Goal: Task Accomplishment & Management: Use online tool/utility

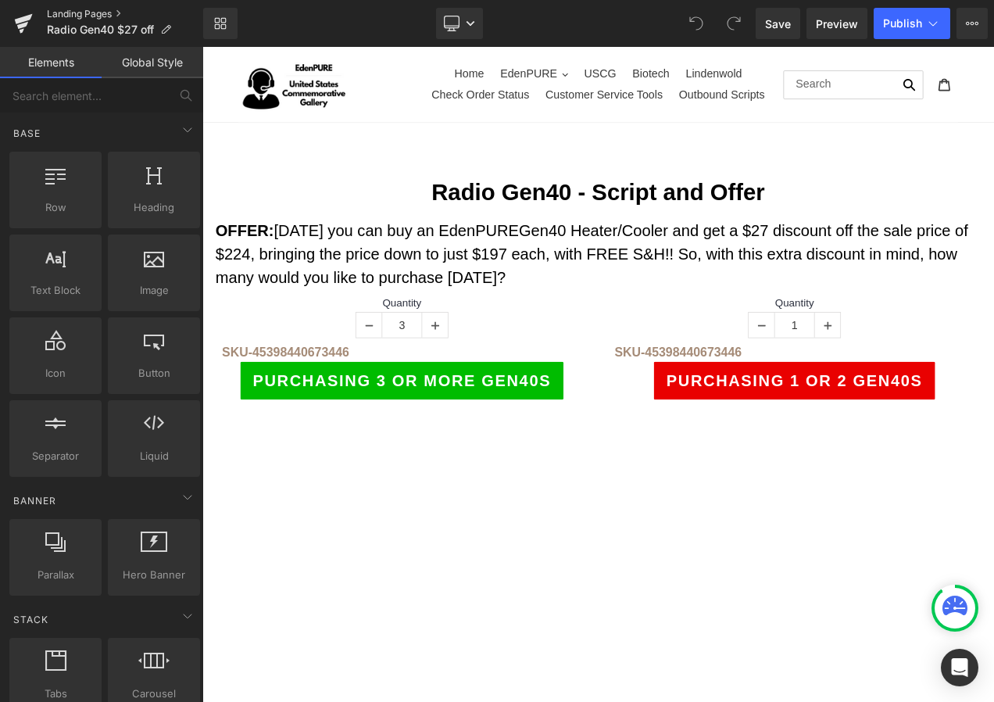
click at [77, 13] on link "Landing Pages" at bounding box center [125, 14] width 156 height 13
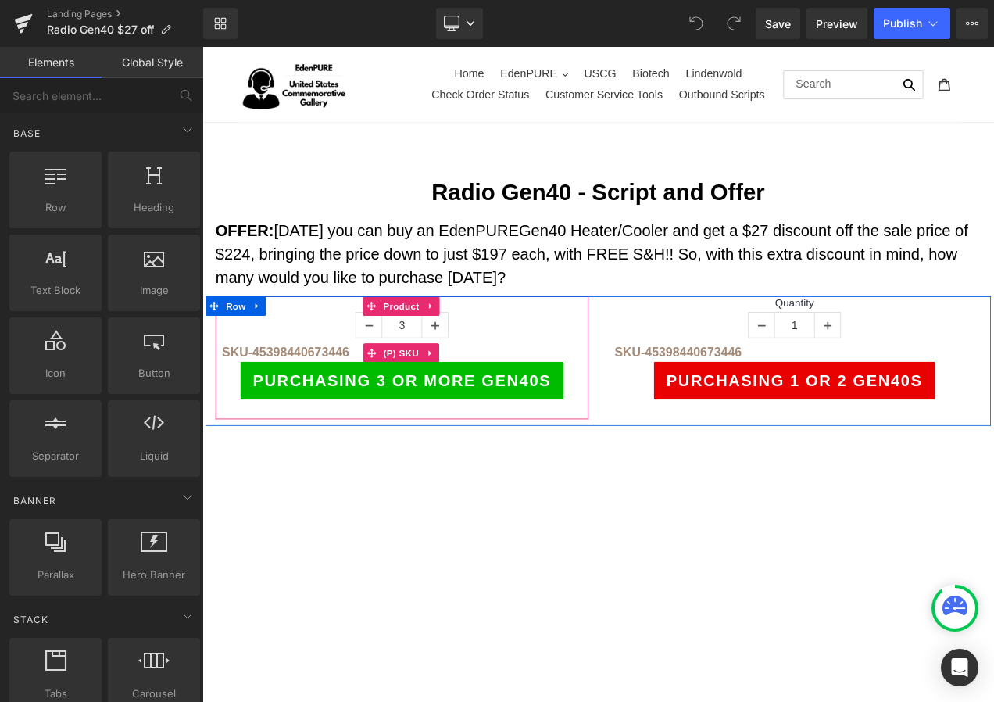
drag, startPoint x: 478, startPoint y: 413, endPoint x: 464, endPoint y: 413, distance: 14.1
click at [473, 413] on link at bounding box center [475, 412] width 20 height 23
click at [480, 413] on icon at bounding box center [485, 412] width 11 height 11
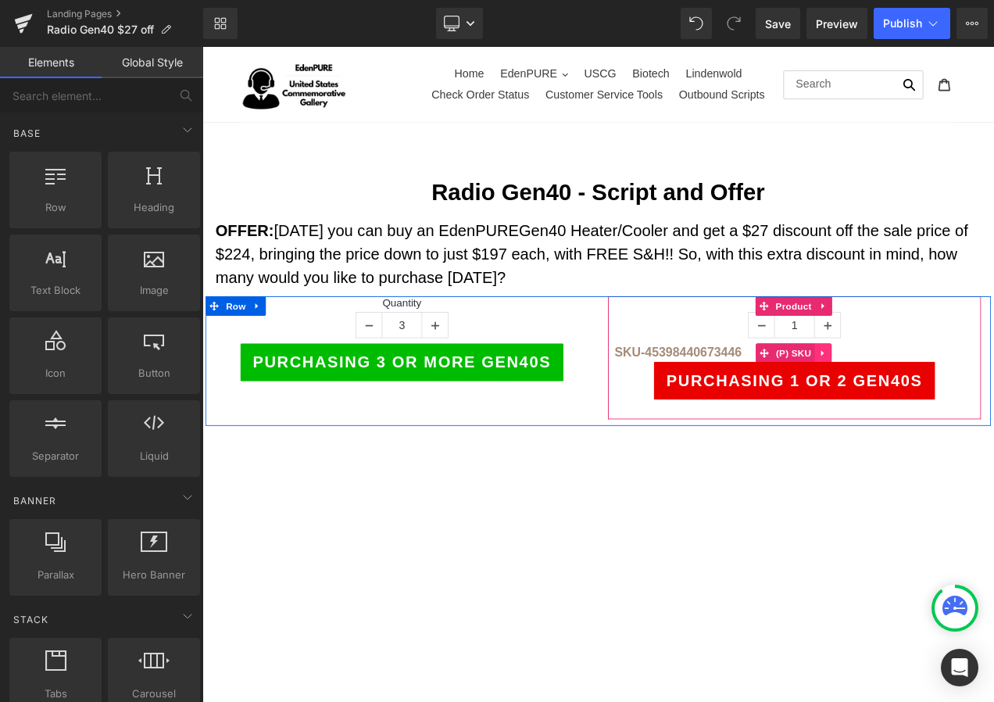
click at [938, 410] on icon at bounding box center [943, 412] width 11 height 12
click at [948, 410] on icon at bounding box center [953, 412] width 11 height 12
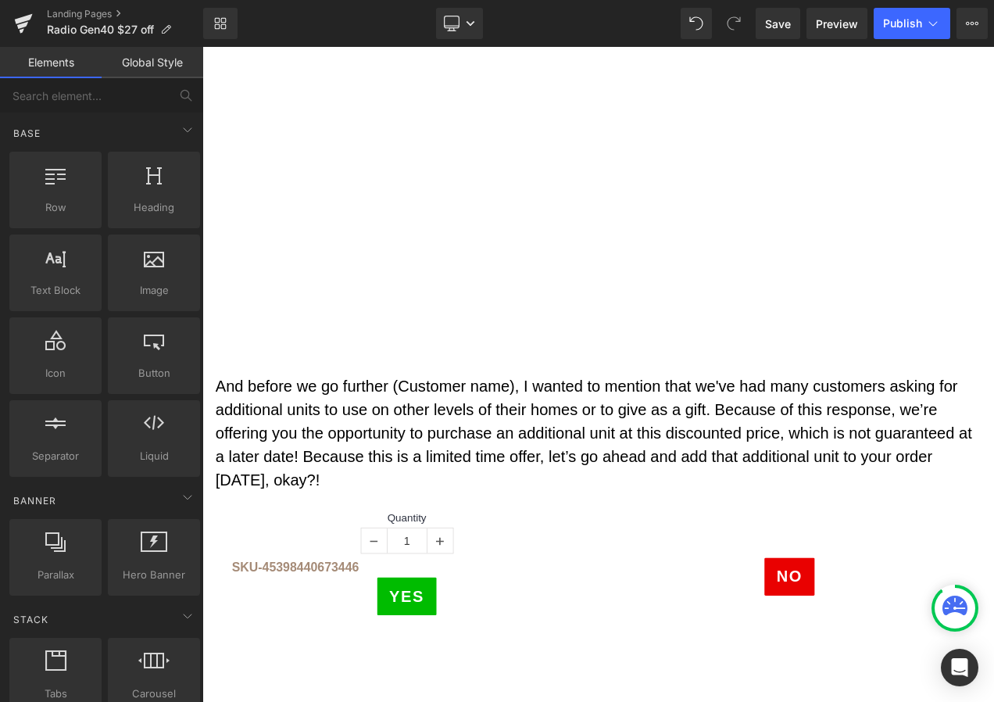
scroll to position [625, 0]
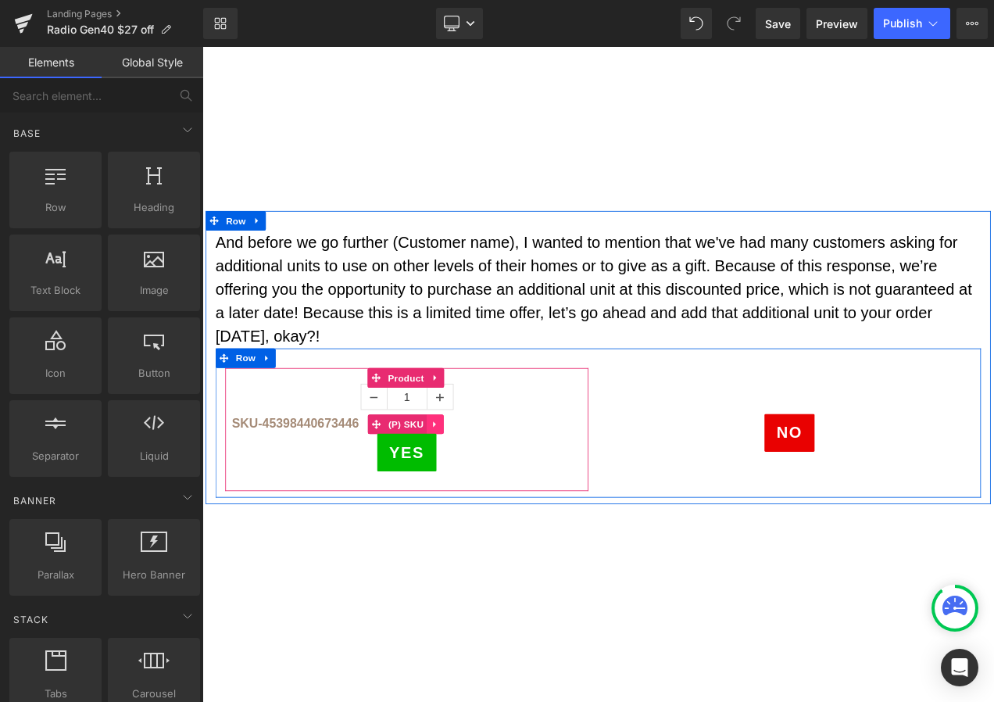
click at [478, 495] on icon at bounding box center [479, 498] width 3 height 7
click at [480, 496] on link at bounding box center [490, 497] width 20 height 23
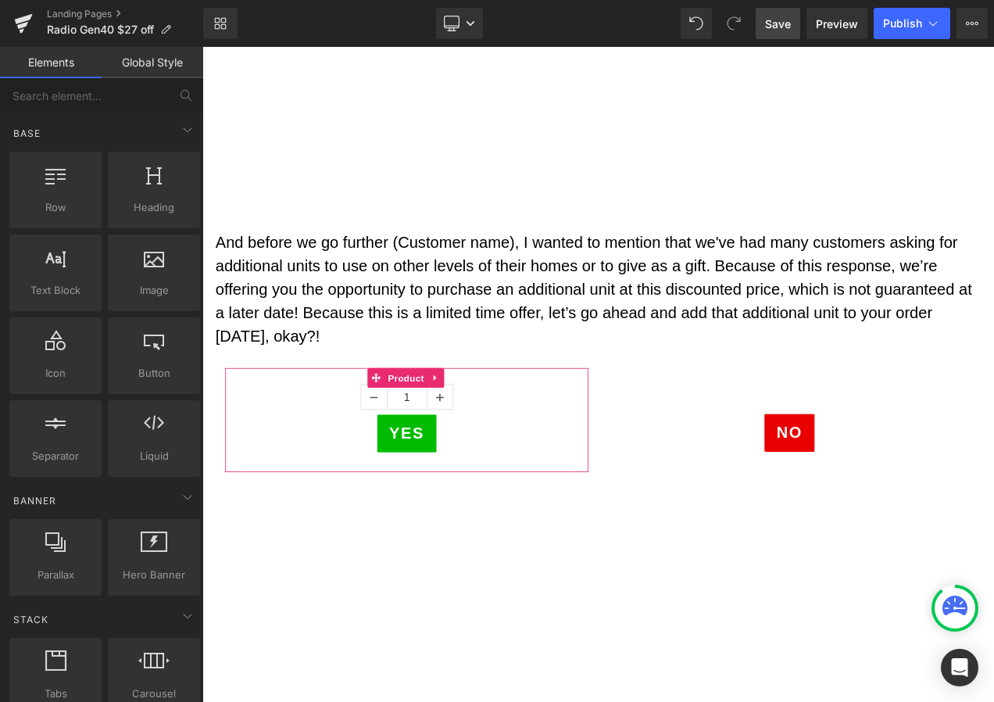
click at [788, 30] on span "Save" at bounding box center [778, 24] width 26 height 16
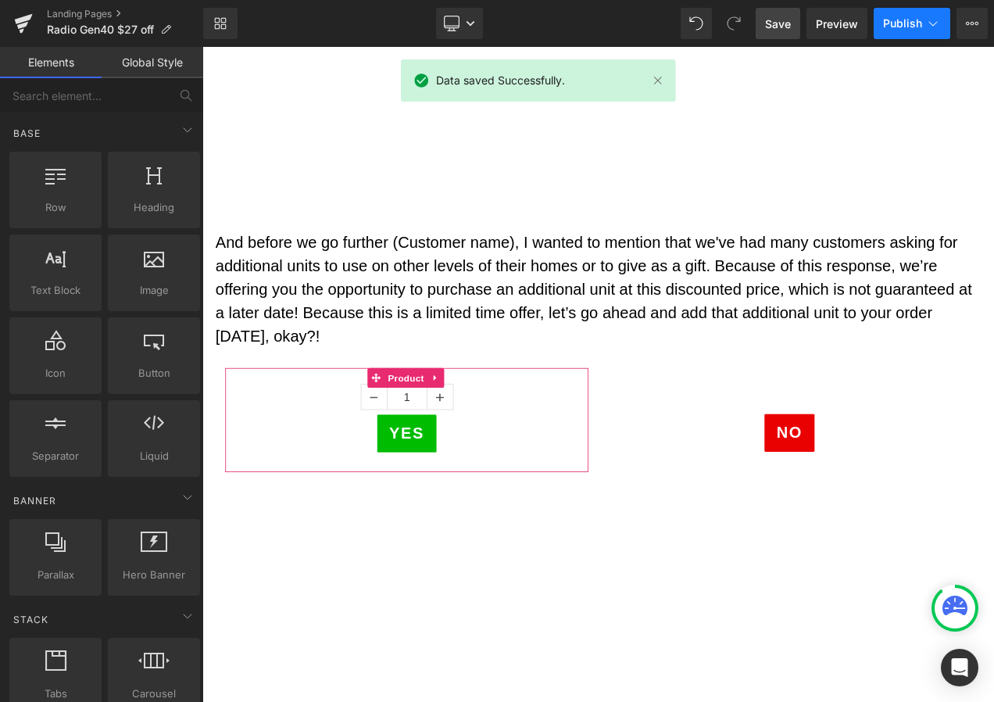
click at [909, 30] on button "Publish" at bounding box center [911, 23] width 77 height 31
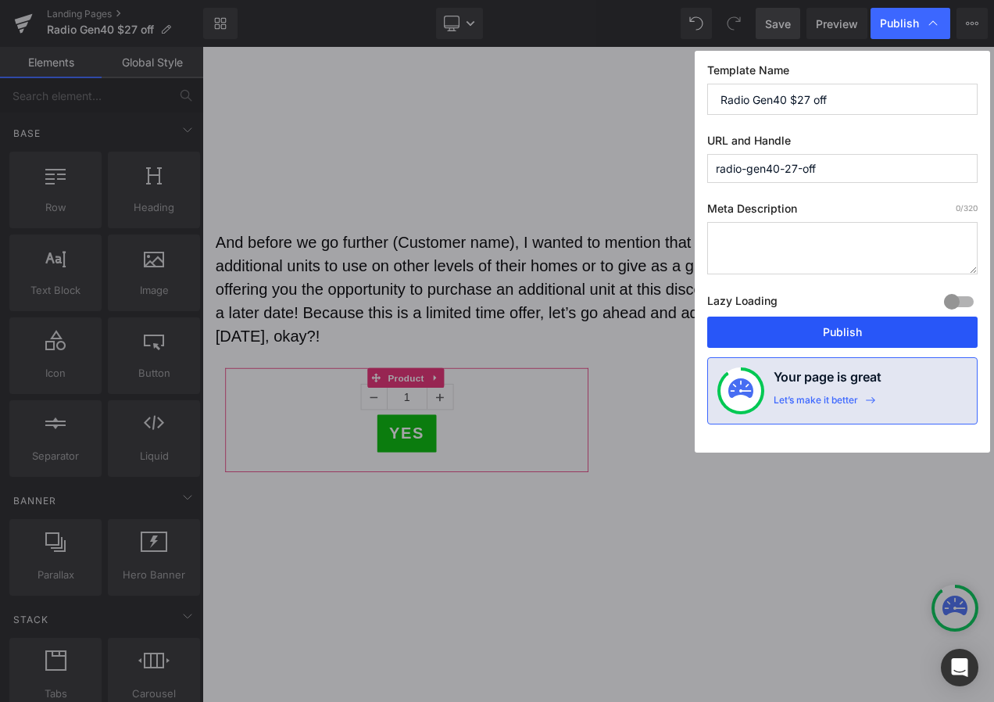
click at [810, 330] on button "Publish" at bounding box center [842, 331] width 270 height 31
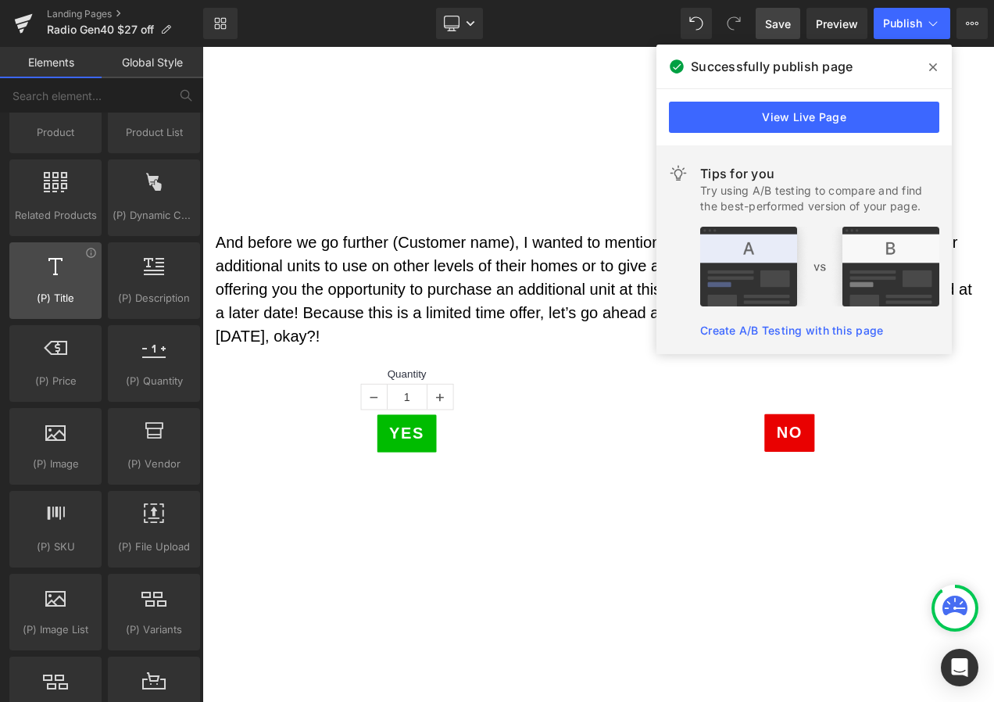
scroll to position [1406, 0]
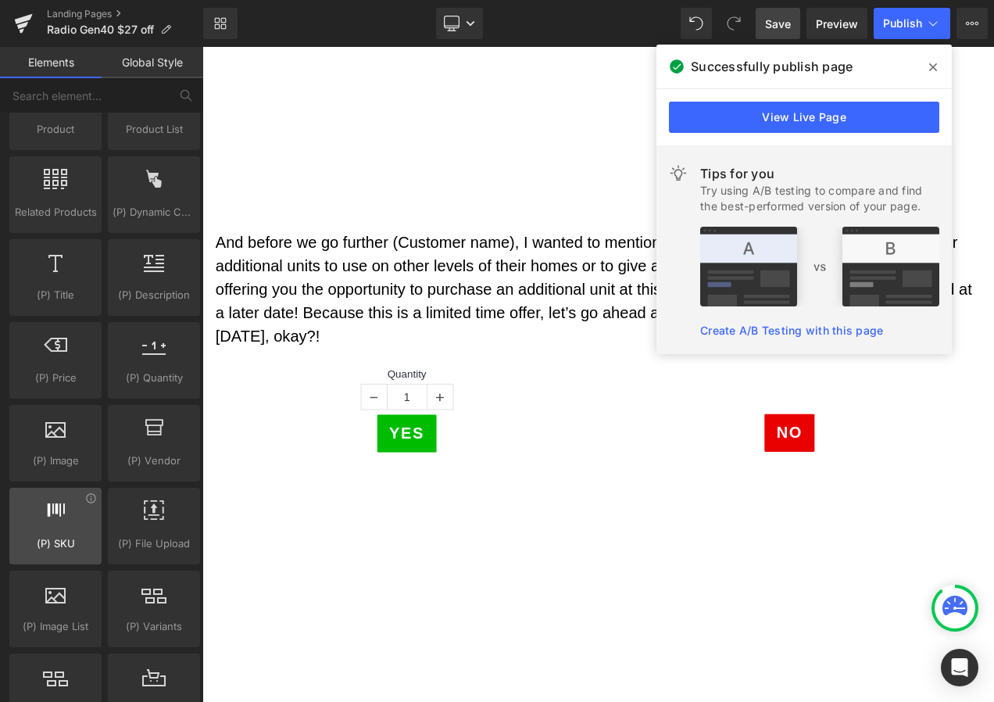
click at [63, 533] on div at bounding box center [55, 517] width 83 height 35
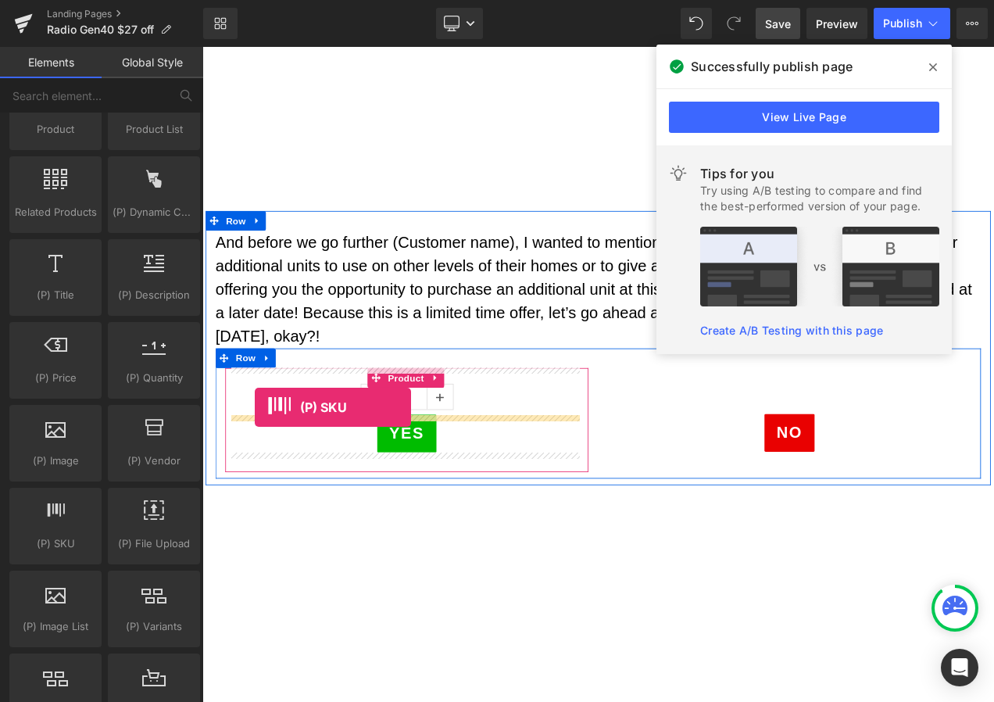
drag, startPoint x: 215, startPoint y: 609, endPoint x: 265, endPoint y: 477, distance: 140.5
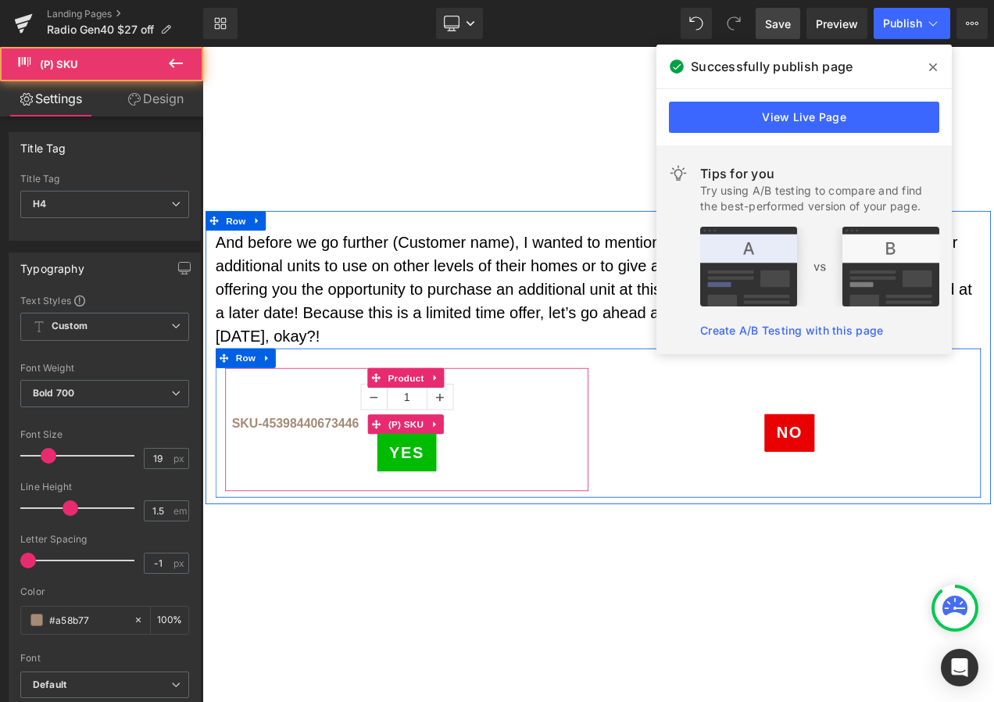
click at [332, 494] on span "sku-45398440673446" at bounding box center [314, 496] width 152 height 16
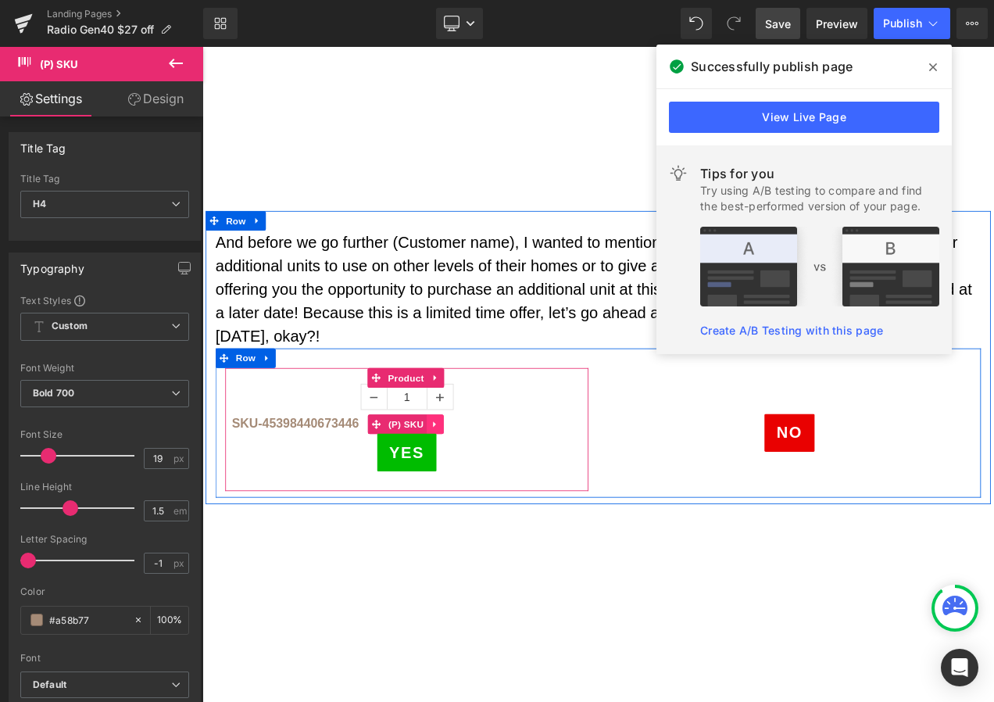
click at [477, 495] on icon at bounding box center [480, 498] width 11 height 12
click at [485, 495] on icon at bounding box center [490, 497] width 11 height 11
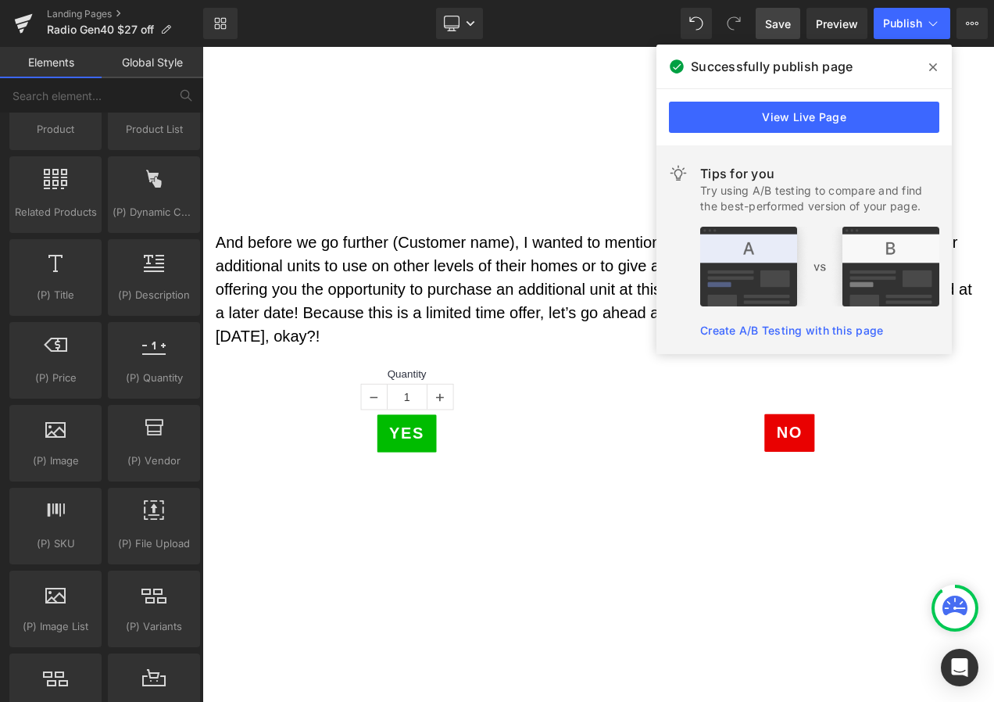
click at [766, 22] on span "Save" at bounding box center [778, 24] width 26 height 16
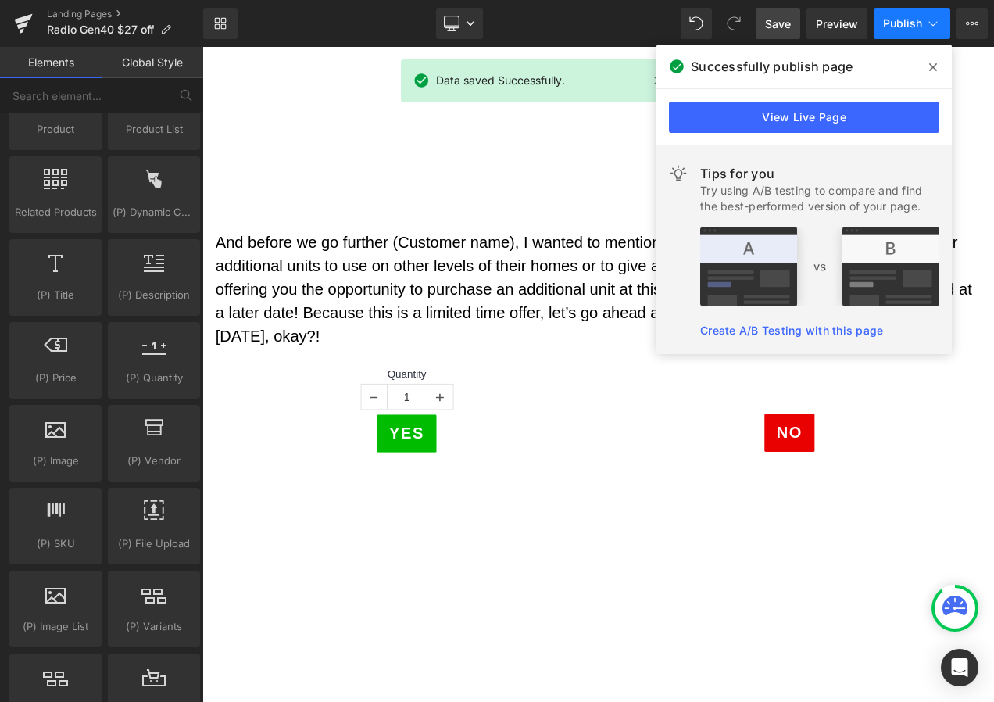
click at [902, 18] on span "Publish" at bounding box center [902, 23] width 39 height 13
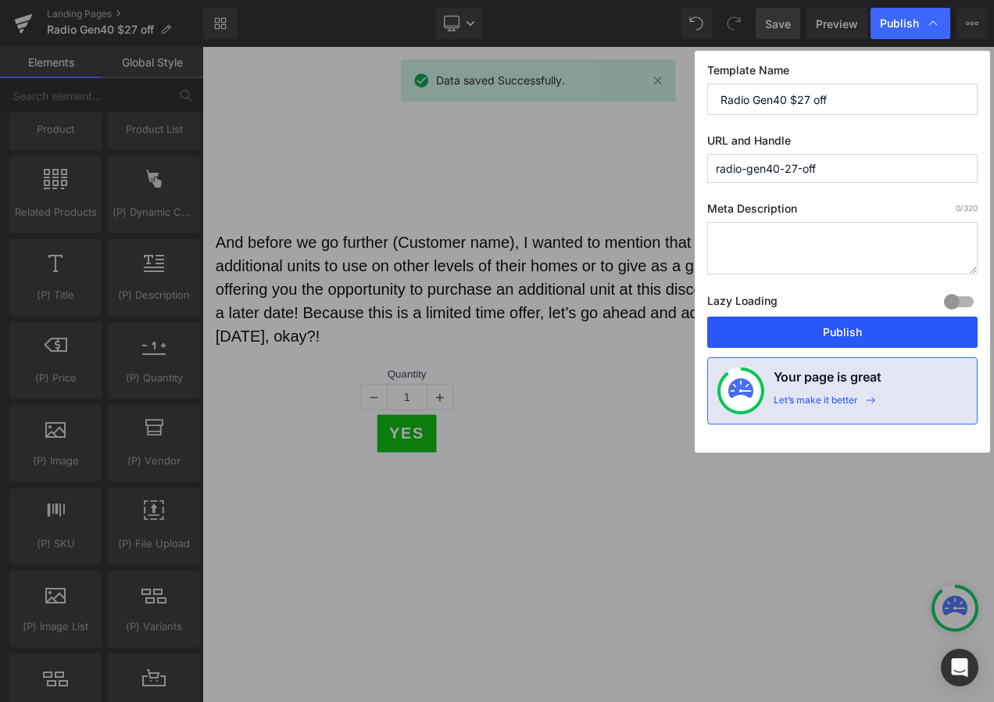
drag, startPoint x: 871, startPoint y: 337, endPoint x: 828, endPoint y: 357, distance: 47.5
click at [871, 337] on button "Publish" at bounding box center [842, 331] width 270 height 31
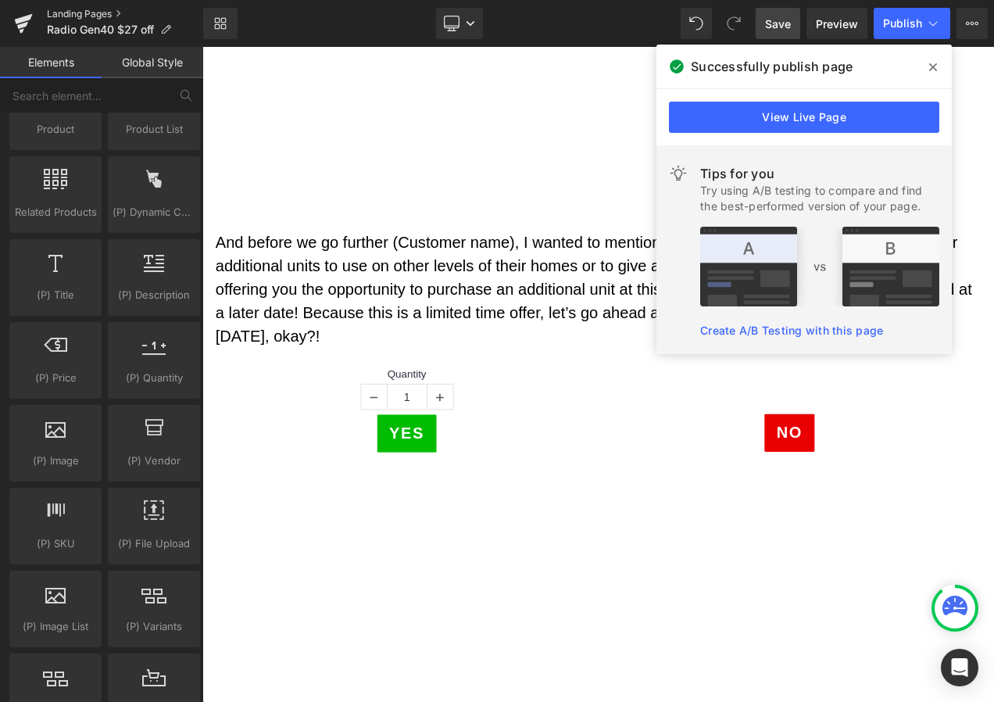
click at [96, 17] on link "Landing Pages" at bounding box center [125, 14] width 156 height 13
